Goal: Complete application form: Complete application form

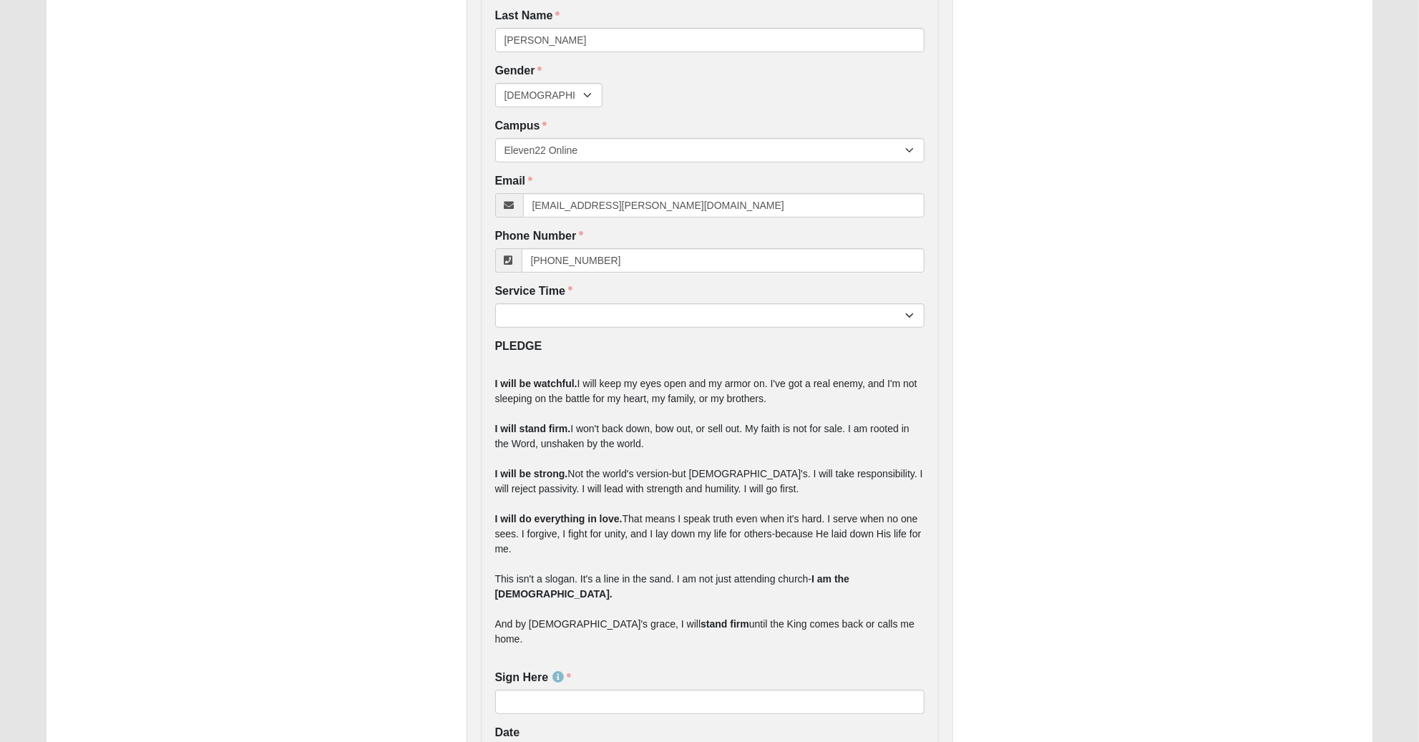
scroll to position [262, 0]
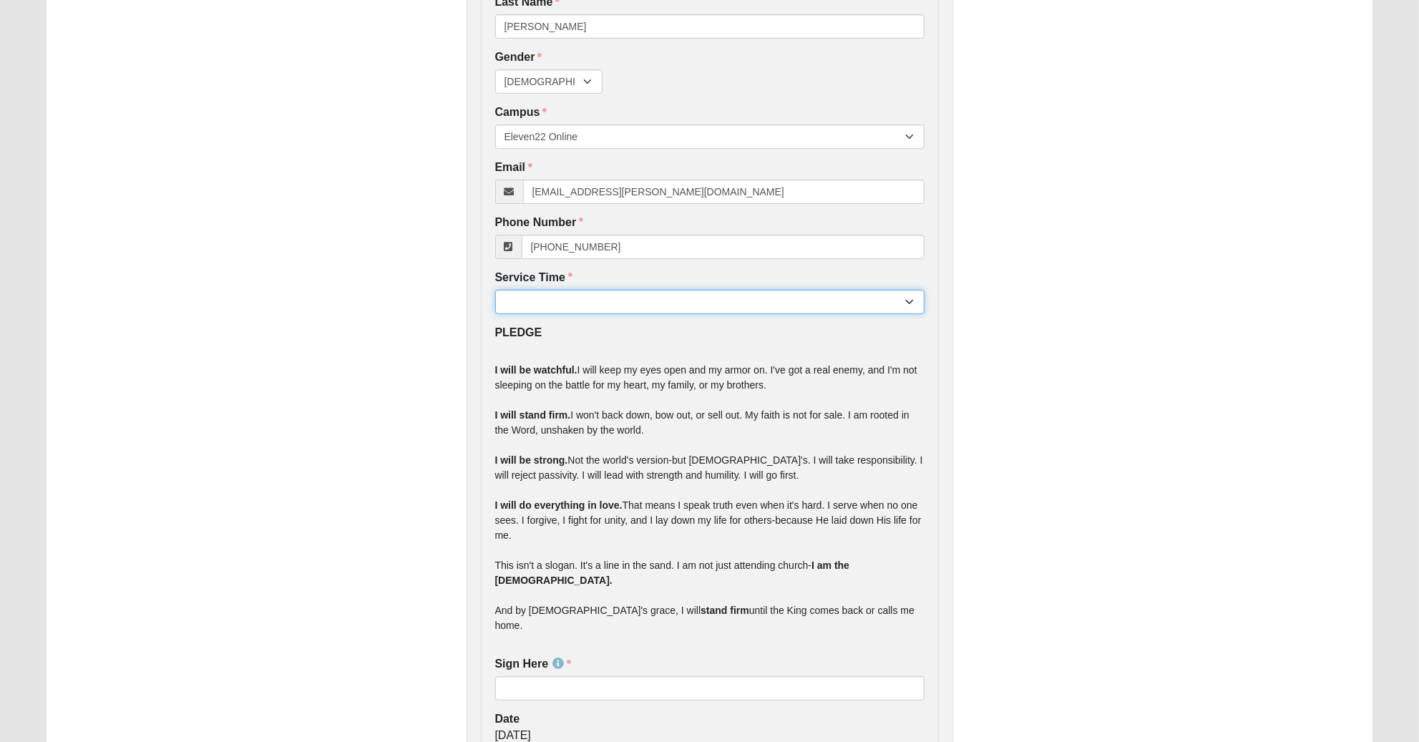
click at [785, 302] on select "7:22pm 9:00am 11:22am 4:22pm" at bounding box center [709, 302] width 429 height 24
select select "1"
click at [495, 290] on select "7:22pm 9:00am 11:22am 4:22pm" at bounding box center [709, 302] width 429 height 24
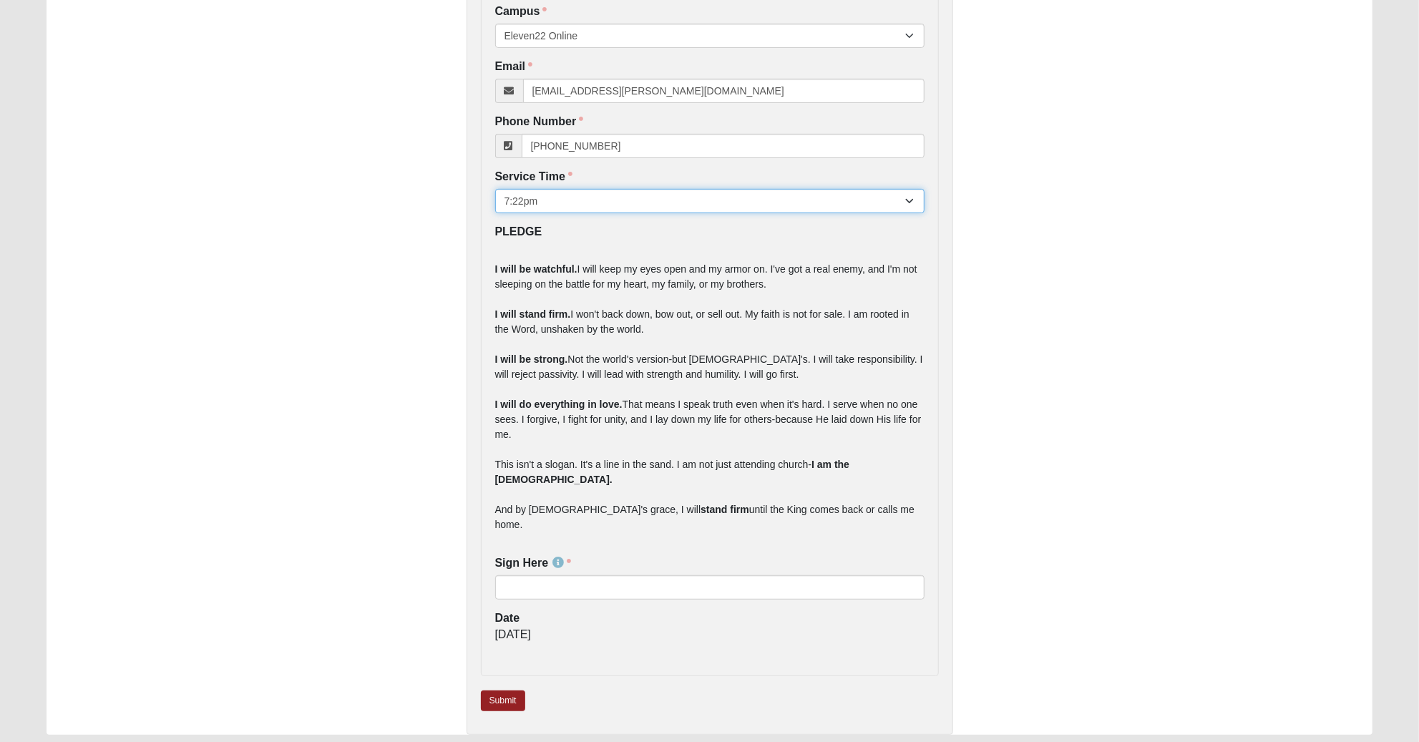
scroll to position [377, 0]
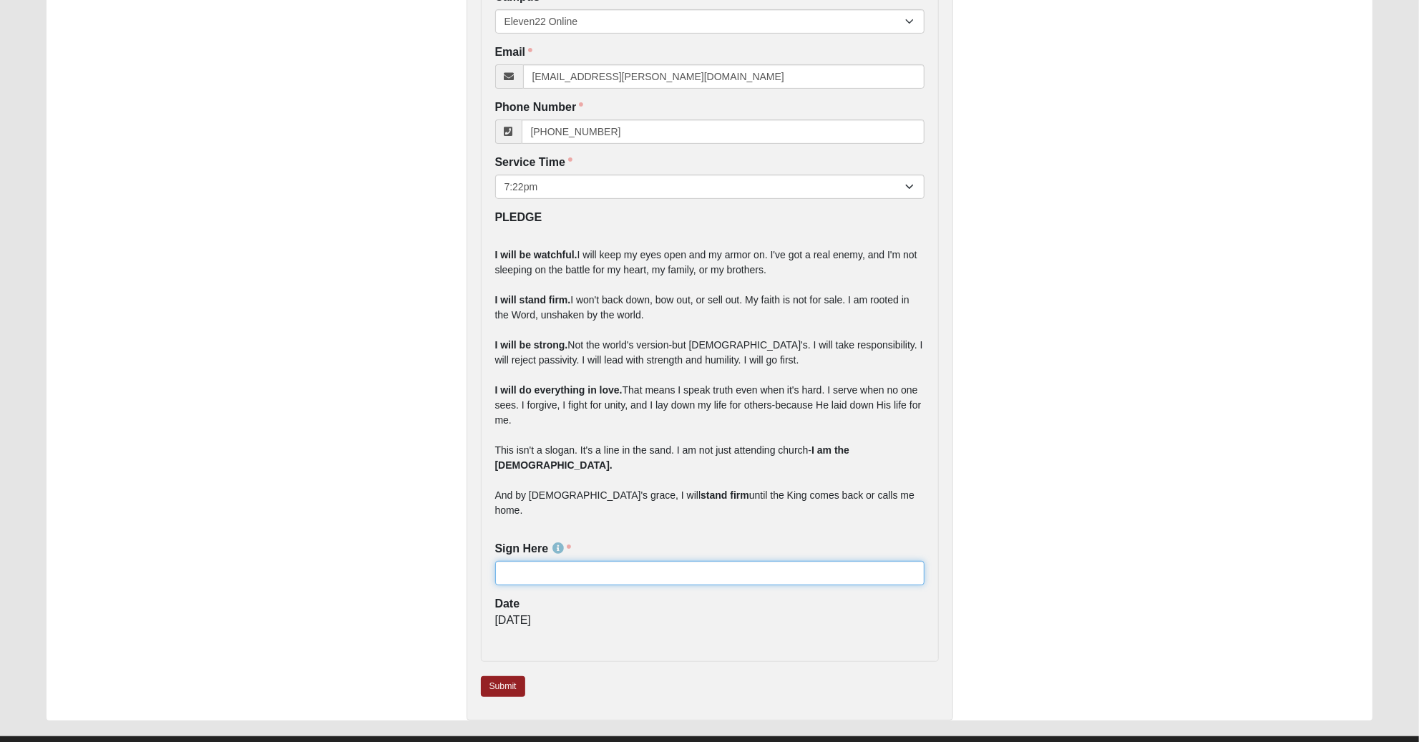
click at [563, 561] on input "Sign Here" at bounding box center [709, 573] width 429 height 24
type input "Garri Lynn Darter"
click at [509, 676] on link "Submit" at bounding box center [503, 686] width 44 height 21
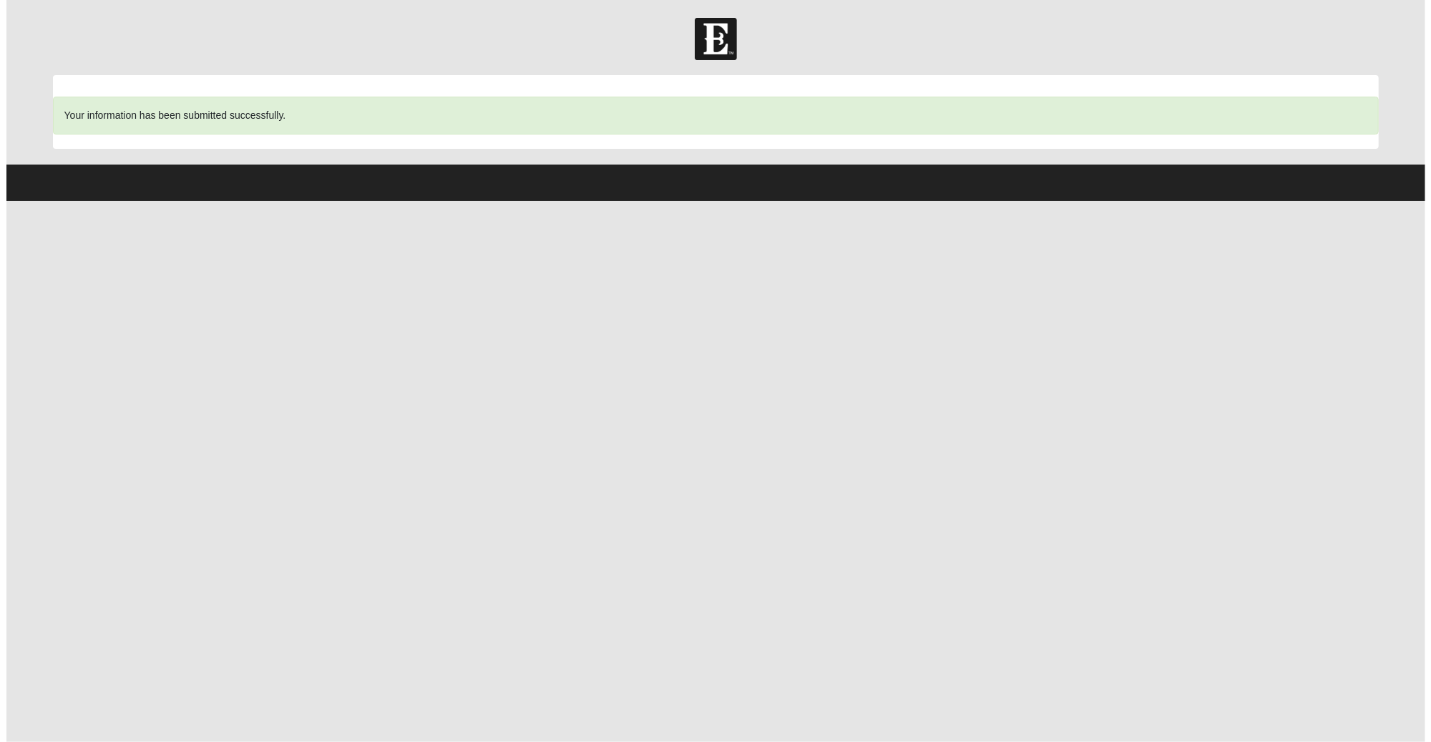
scroll to position [0, 0]
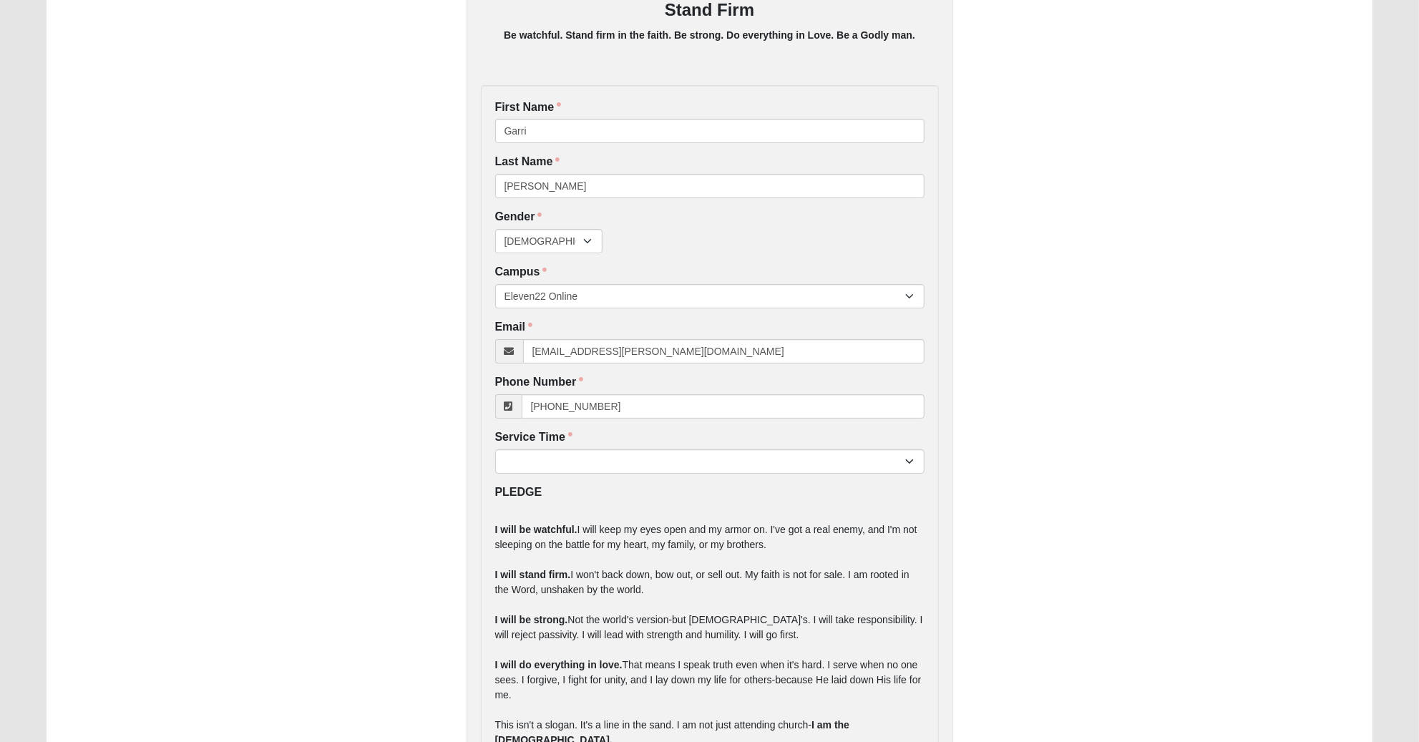
scroll to position [102, 0]
click at [545, 242] on select "[DEMOGRAPHIC_DATA] [DEMOGRAPHIC_DATA]" at bounding box center [548, 242] width 107 height 24
select select "2"
click at [495, 230] on select "[DEMOGRAPHIC_DATA] [DEMOGRAPHIC_DATA]" at bounding box center [548, 242] width 107 height 24
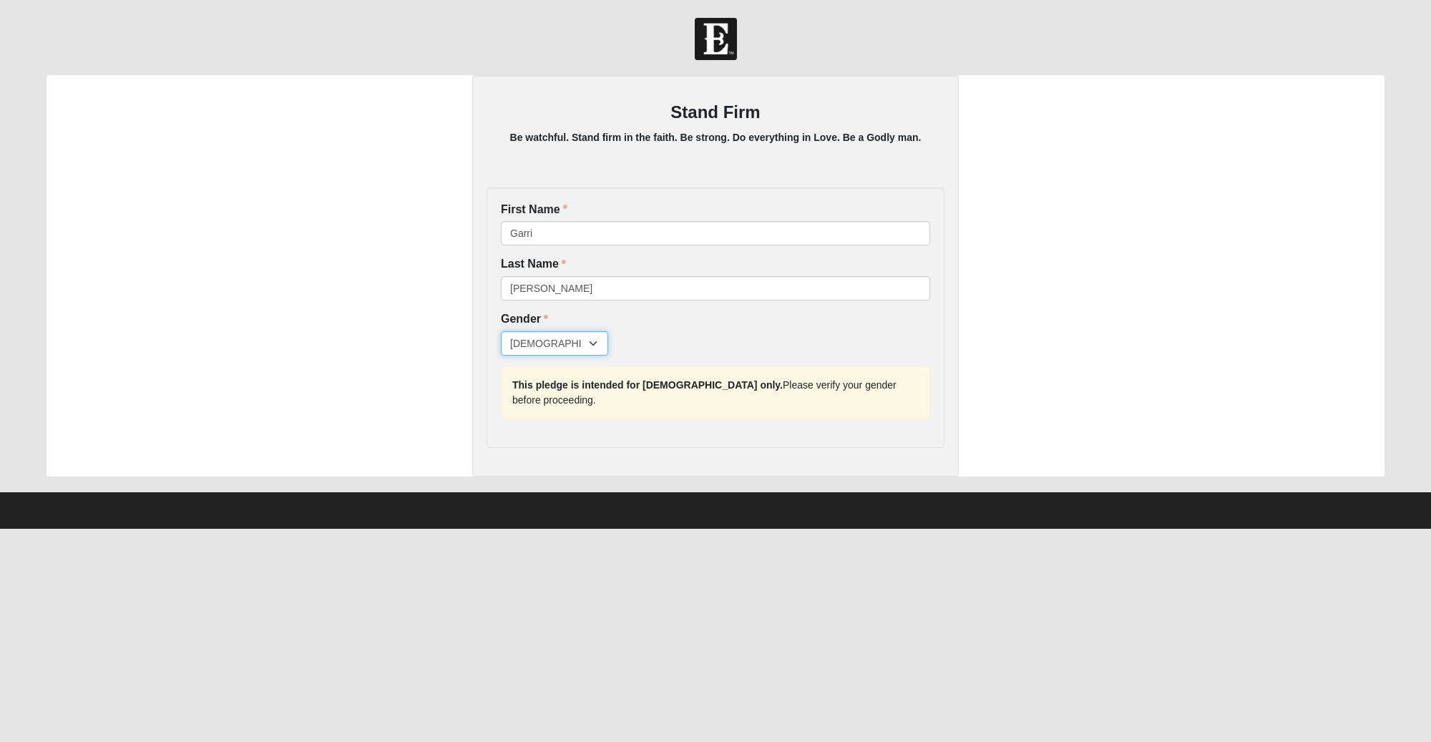
click at [562, 341] on select "[DEMOGRAPHIC_DATA] [DEMOGRAPHIC_DATA]" at bounding box center [554, 343] width 107 height 24
select select "1"
click at [501, 331] on select "[DEMOGRAPHIC_DATA] [DEMOGRAPHIC_DATA]" at bounding box center [554, 343] width 107 height 24
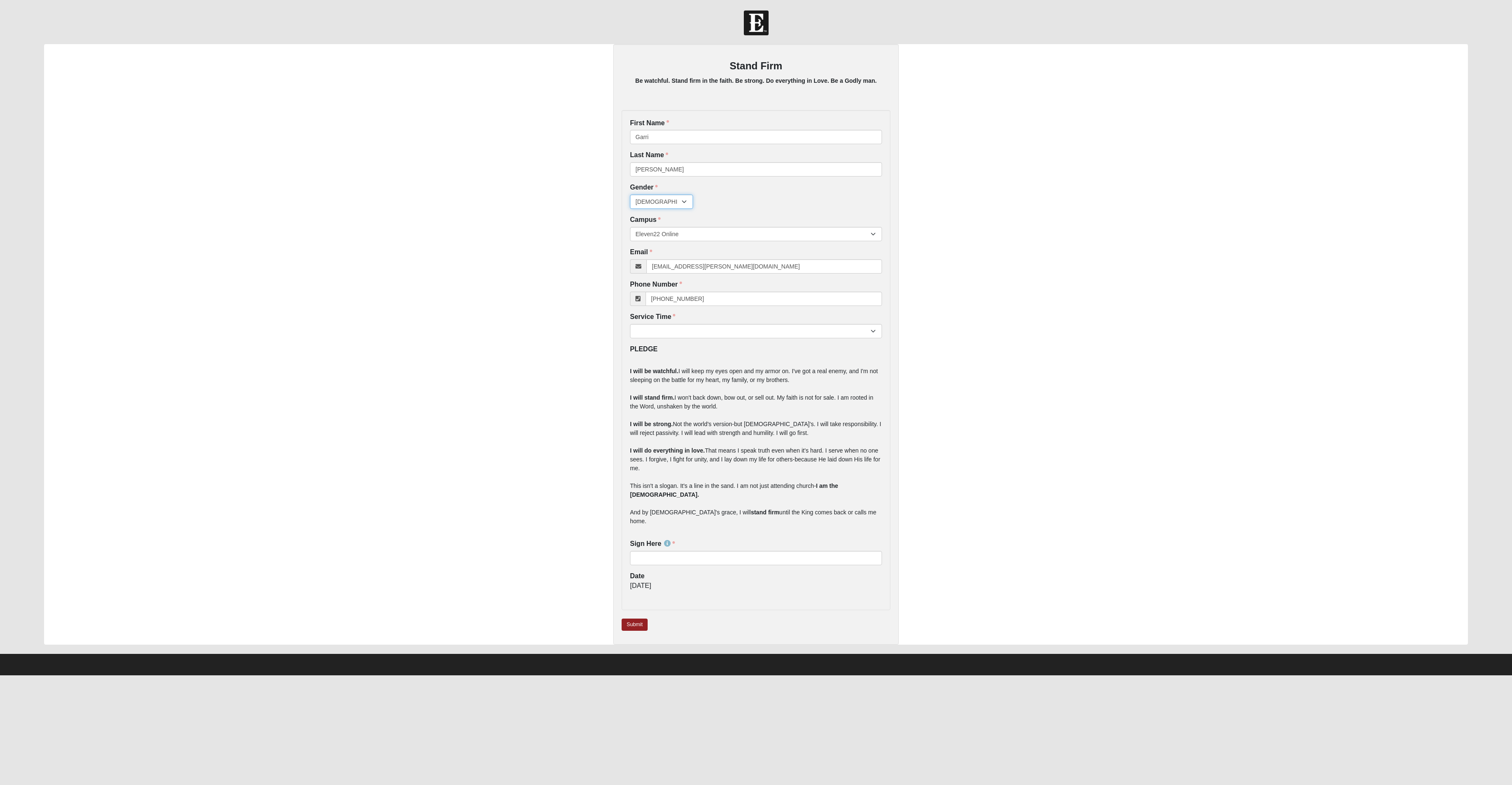
click at [647, 206] on select "[DEMOGRAPHIC_DATA] [DEMOGRAPHIC_DATA]" at bounding box center [661, 201] width 63 height 14
select select "2"
click at [631, 196] on select "[DEMOGRAPHIC_DATA] [DEMOGRAPHIC_DATA]" at bounding box center [661, 201] width 63 height 14
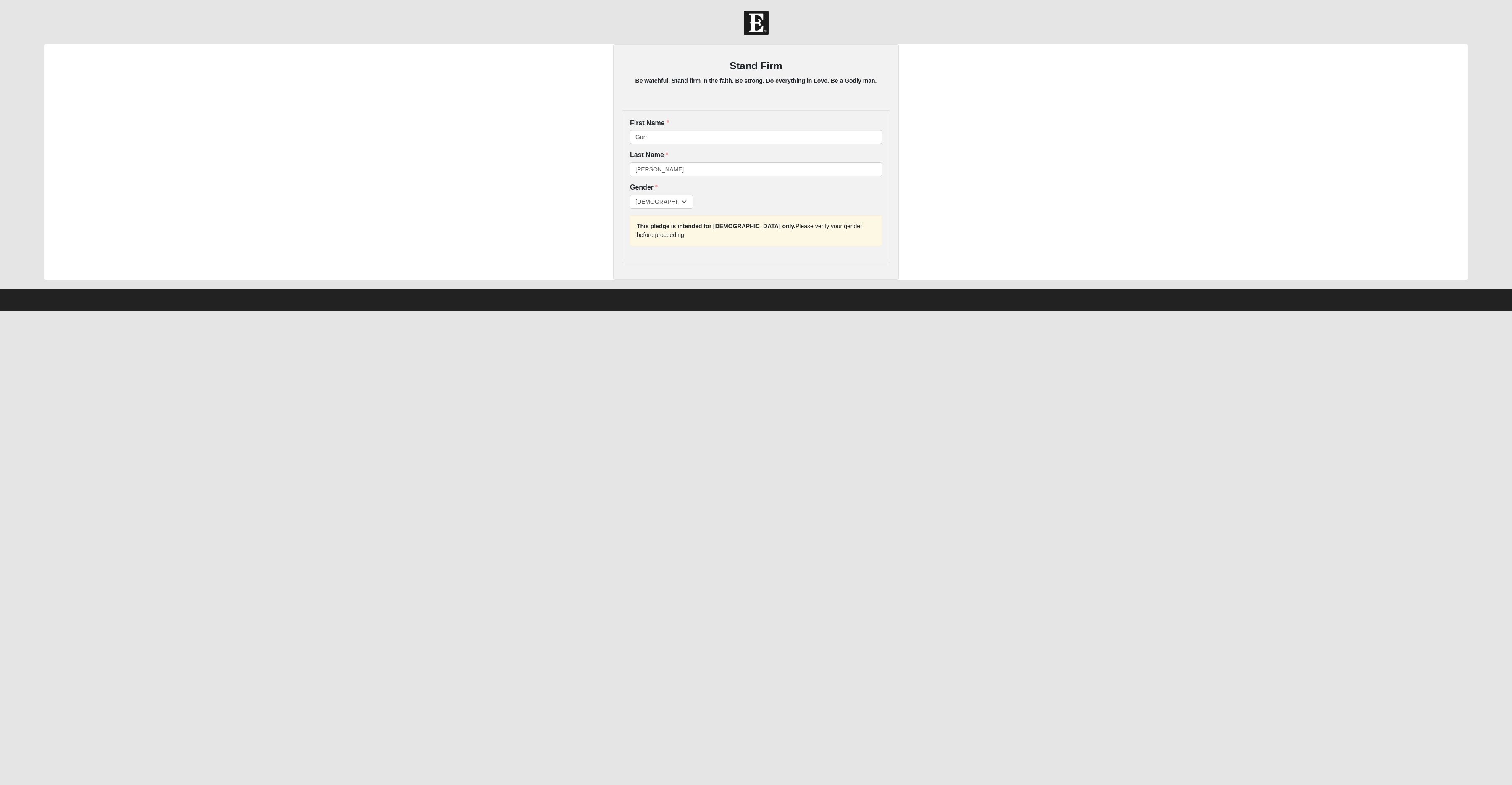
drag, startPoint x: 869, startPoint y: 225, endPoint x: 625, endPoint y: 230, distance: 244.1
click at [625, 230] on div "First Name [PERSON_NAME] First Name is required. Last Name [PERSON_NAME] Last N…" at bounding box center [756, 186] width 269 height 153
copy div "This pledge is intended for [DEMOGRAPHIC_DATA] only. Please verify your gender …"
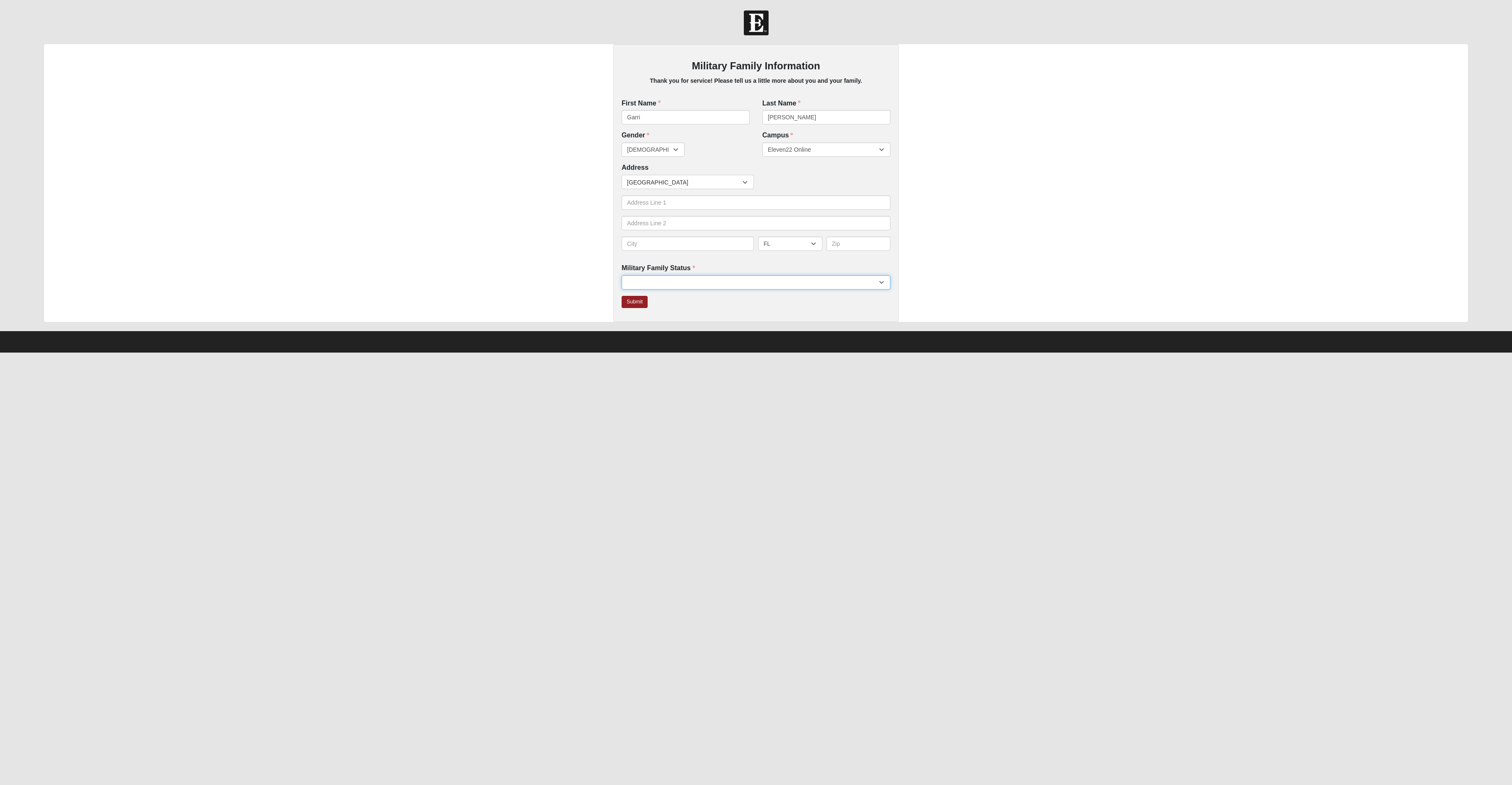
click at [796, 283] on select "I am active duty. I am a veteran. I am the spouse of an active duty member. I a…" at bounding box center [756, 282] width 269 height 14
click at [757, 283] on select "I am active duty. I am a veteran. I am the spouse of an active duty member. I a…" at bounding box center [756, 282] width 269 height 14
select select "4940"
click at [622, 275] on select "I am active duty. I am a veteran. I am the spouse of an active duty member. I a…" at bounding box center [756, 282] width 269 height 14
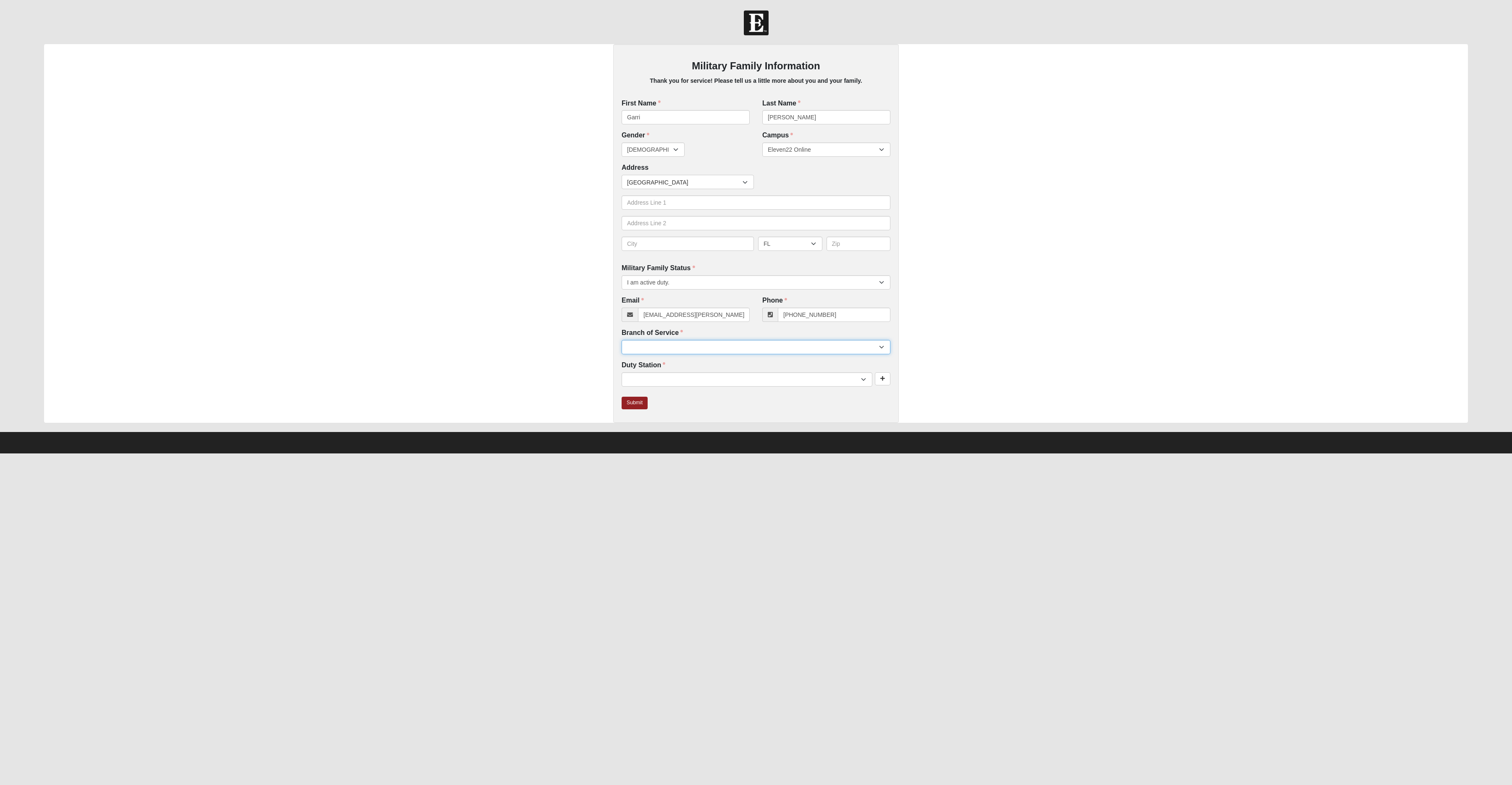
click at [797, 349] on select "Air Force Army Coast Guard Marine Corps Navy Space Force" at bounding box center [756, 347] width 269 height 14
select select "4949"
click at [622, 340] on select "Air Force Army Coast Guard Marine Corps Navy Space Force" at bounding box center [756, 347] width 269 height 14
click at [811, 379] on select "Camp Blanding Joint Training Center Marine Corps Blount Island Command Naval Ai…" at bounding box center [747, 379] width 251 height 14
